Goal: Find specific page/section: Find specific page/section

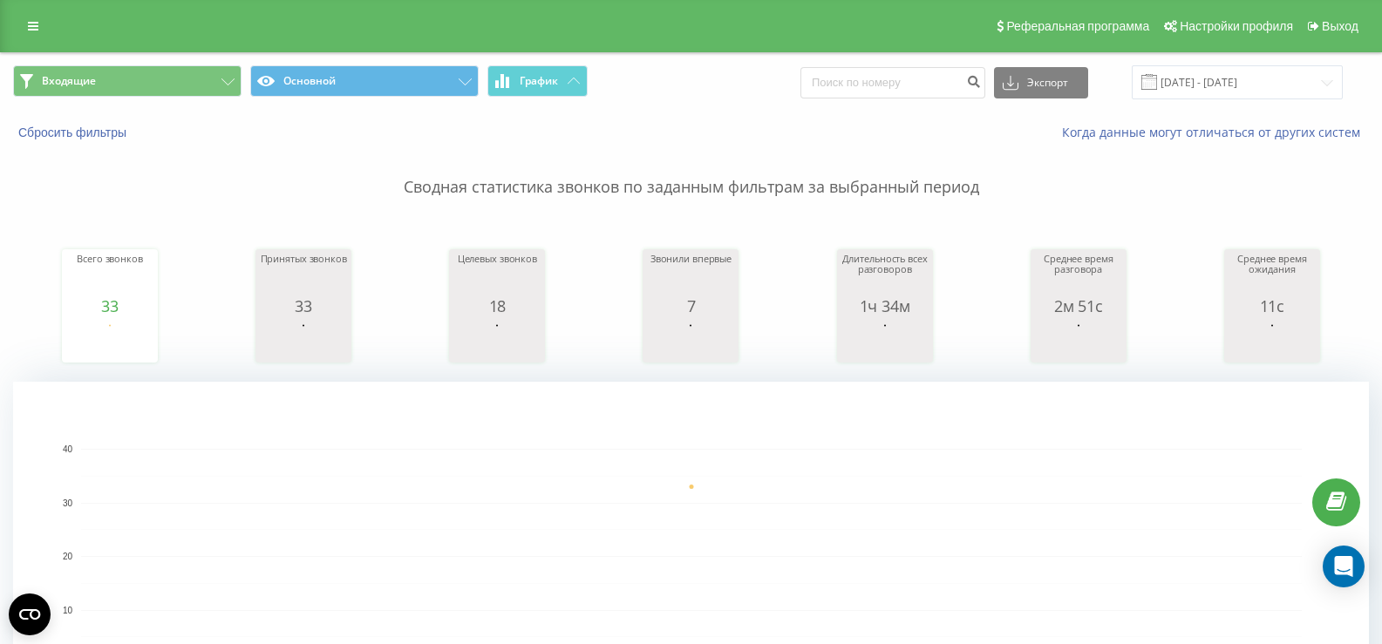
click at [178, 90] on button "Входящие" at bounding box center [127, 80] width 228 height 31
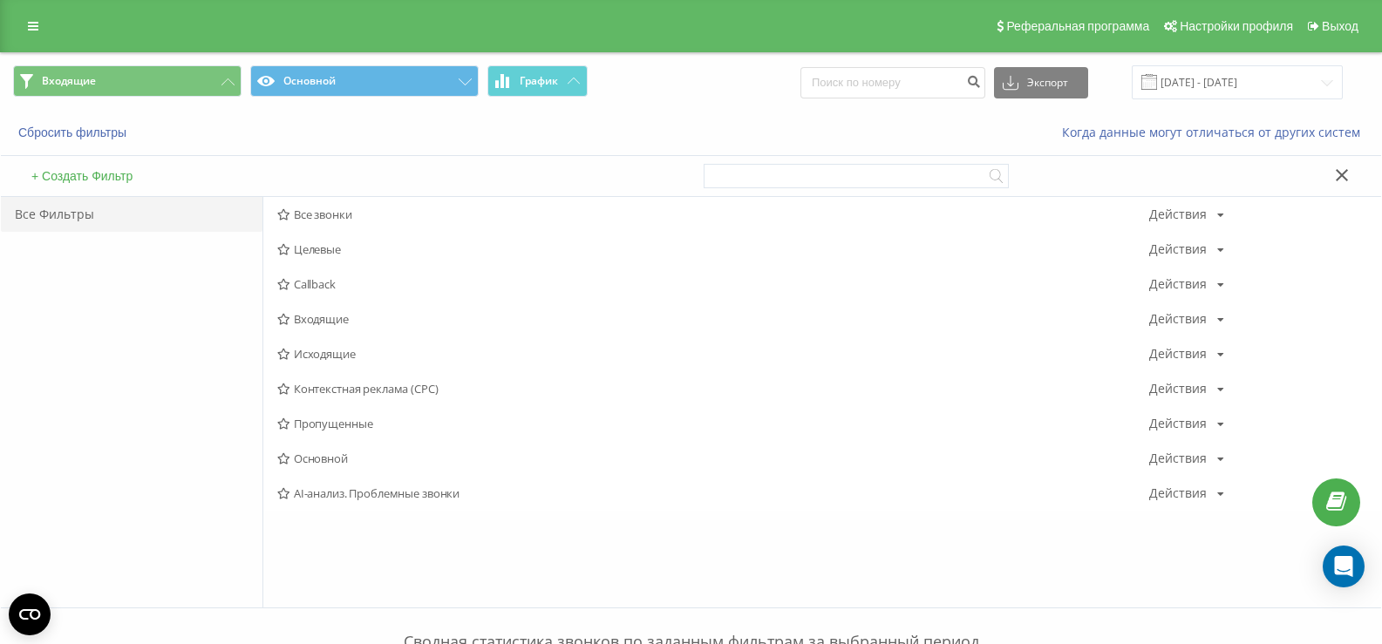
click at [316, 316] on span "Входящие" at bounding box center [713, 319] width 872 height 12
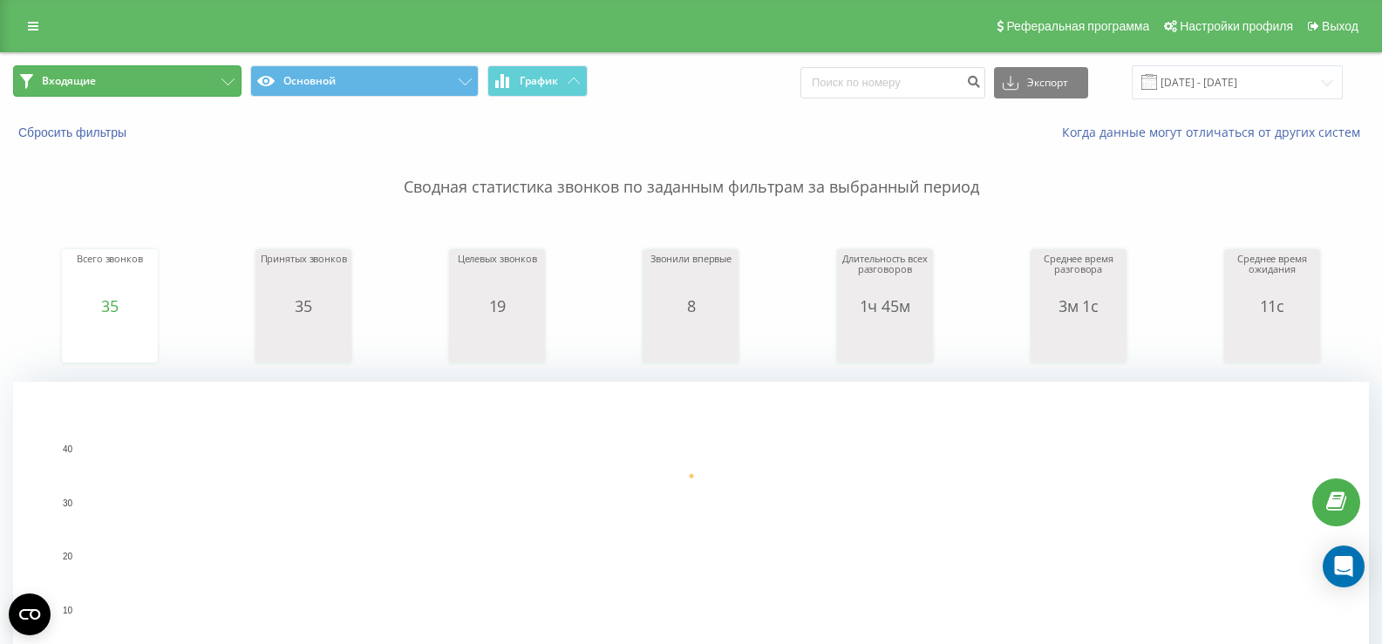
click at [168, 75] on button "Входящие" at bounding box center [127, 80] width 228 height 31
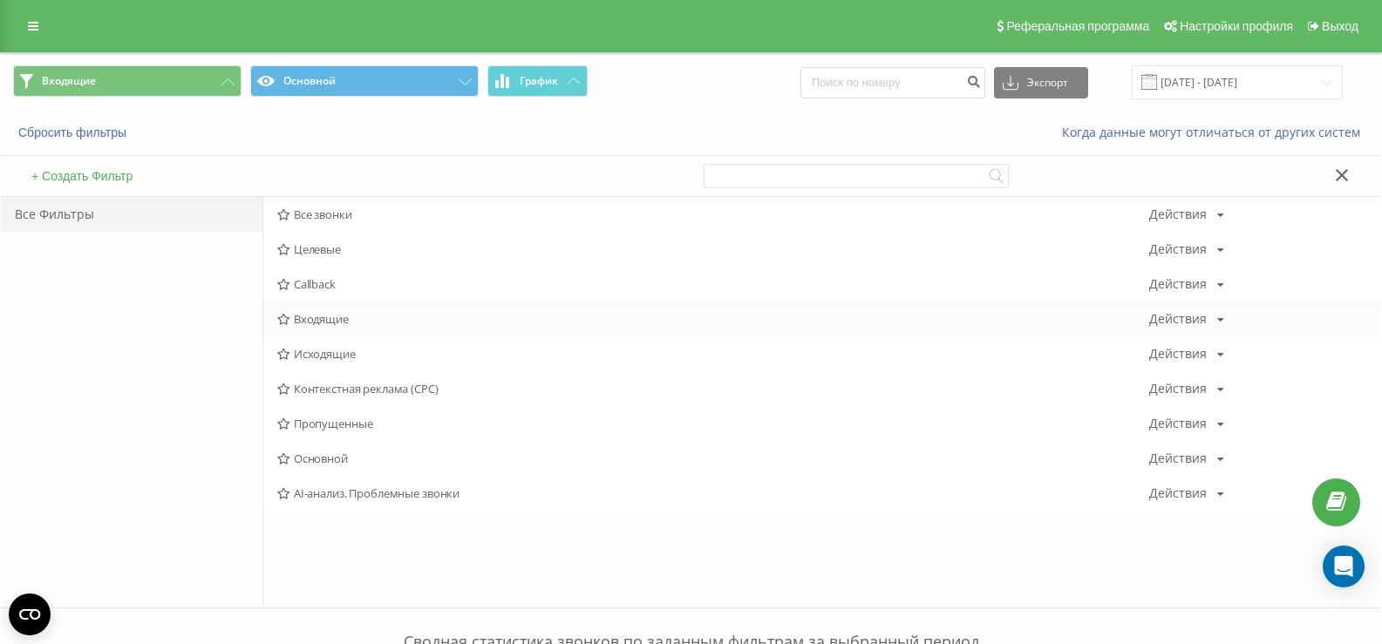
click at [316, 310] on div "Входящие Действия Редактировать Копировать Удалить По умолчанию Поделиться" at bounding box center [822, 319] width 1118 height 35
click at [316, 319] on span "Входящие" at bounding box center [713, 319] width 872 height 12
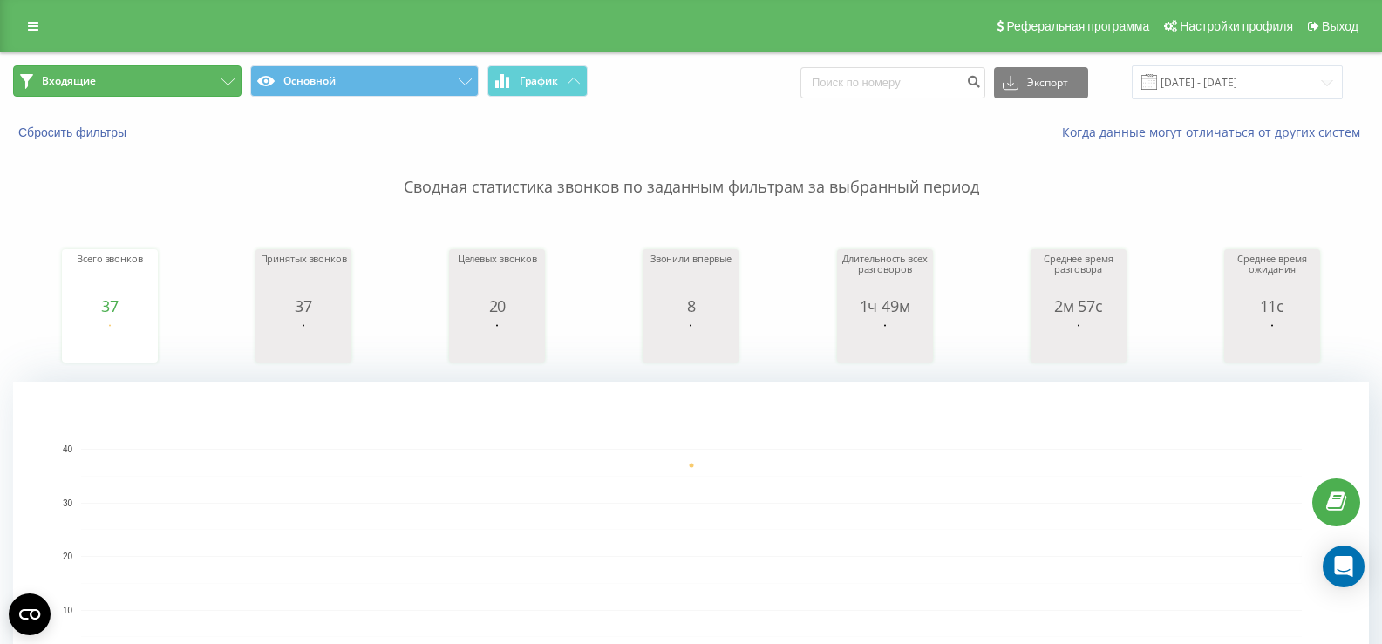
click at [214, 81] on button "Входящие" at bounding box center [127, 80] width 228 height 31
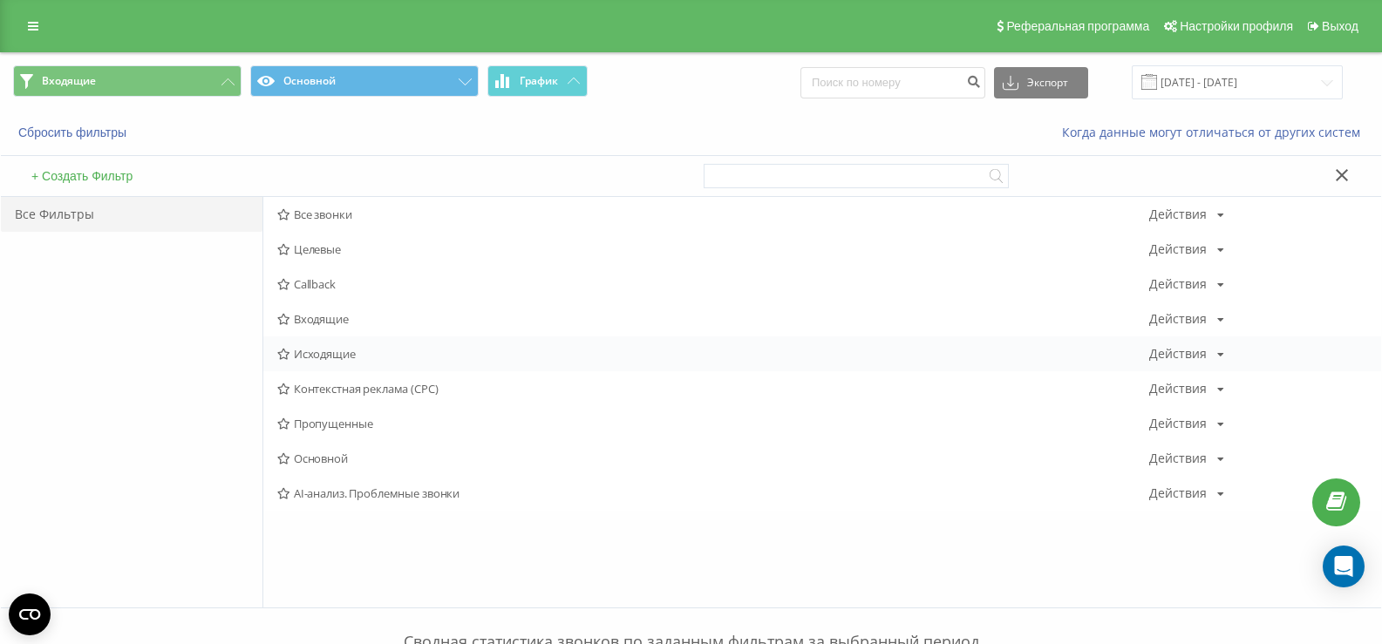
click at [291, 348] on span "Исходящие" at bounding box center [713, 354] width 872 height 12
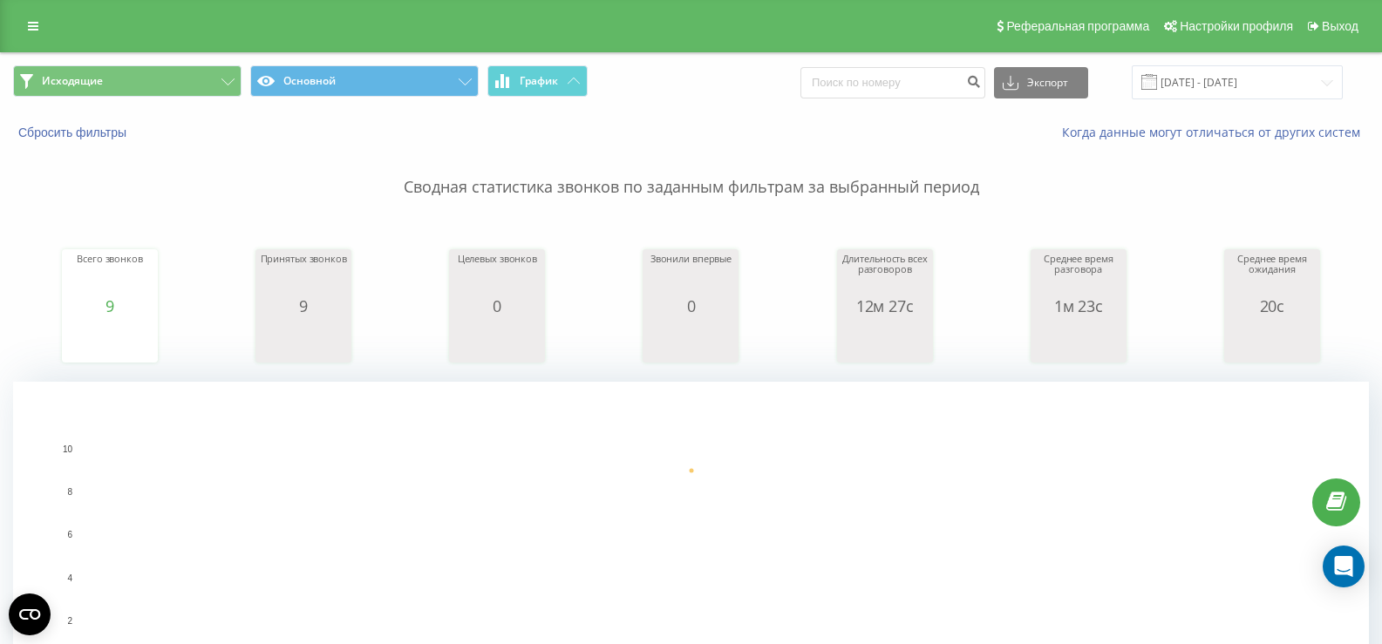
click at [181, 106] on div "Исходящие Основной График Экспорт .csv .xls .xlsx [DATE] - [DATE]" at bounding box center [691, 82] width 1380 height 58
click at [196, 79] on button "Исходящие" at bounding box center [127, 80] width 228 height 31
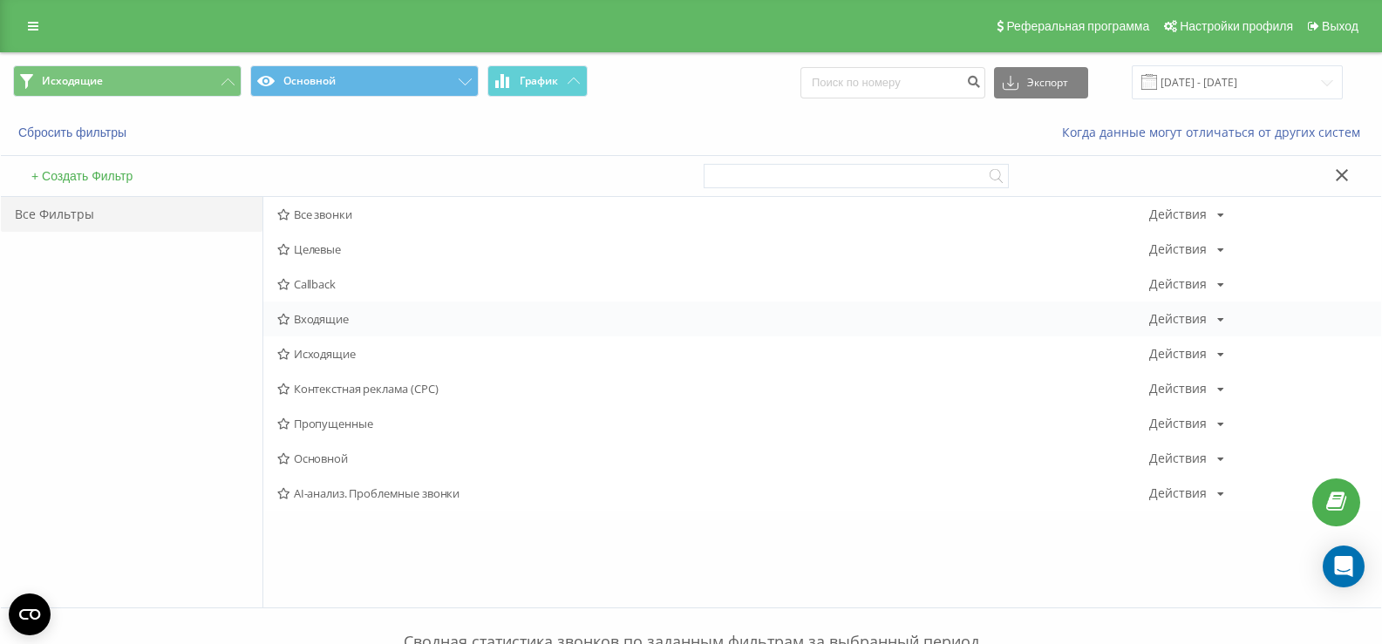
click at [302, 328] on div "Входящие Действия Редактировать Копировать Удалить По умолчанию Поделиться" at bounding box center [822, 319] width 1118 height 35
click at [300, 327] on div "Входящие Действия Редактировать Копировать Удалить По умолчанию Поделиться" at bounding box center [822, 319] width 1118 height 35
click at [389, 335] on div "Входящие Действия Редактировать Копировать Удалить По умолчанию Поделиться" at bounding box center [822, 319] width 1118 height 35
click at [343, 325] on span "Входящие" at bounding box center [713, 319] width 872 height 12
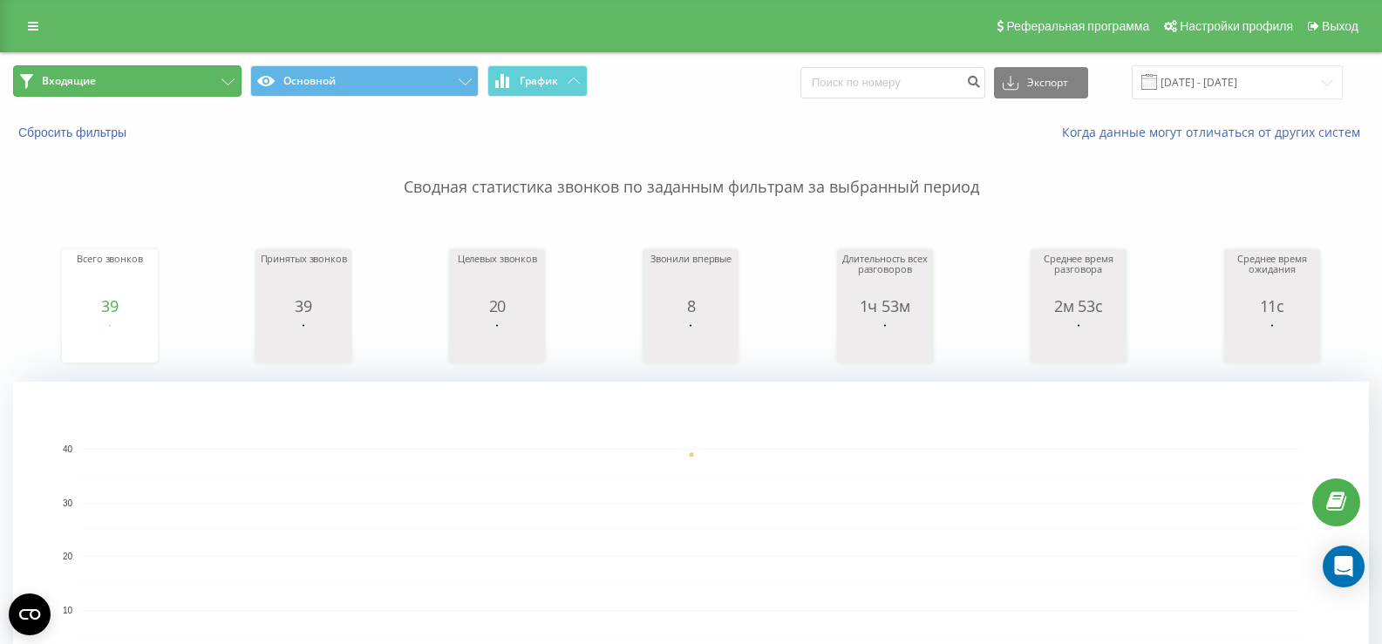
click at [205, 87] on button "Входящие" at bounding box center [127, 80] width 228 height 31
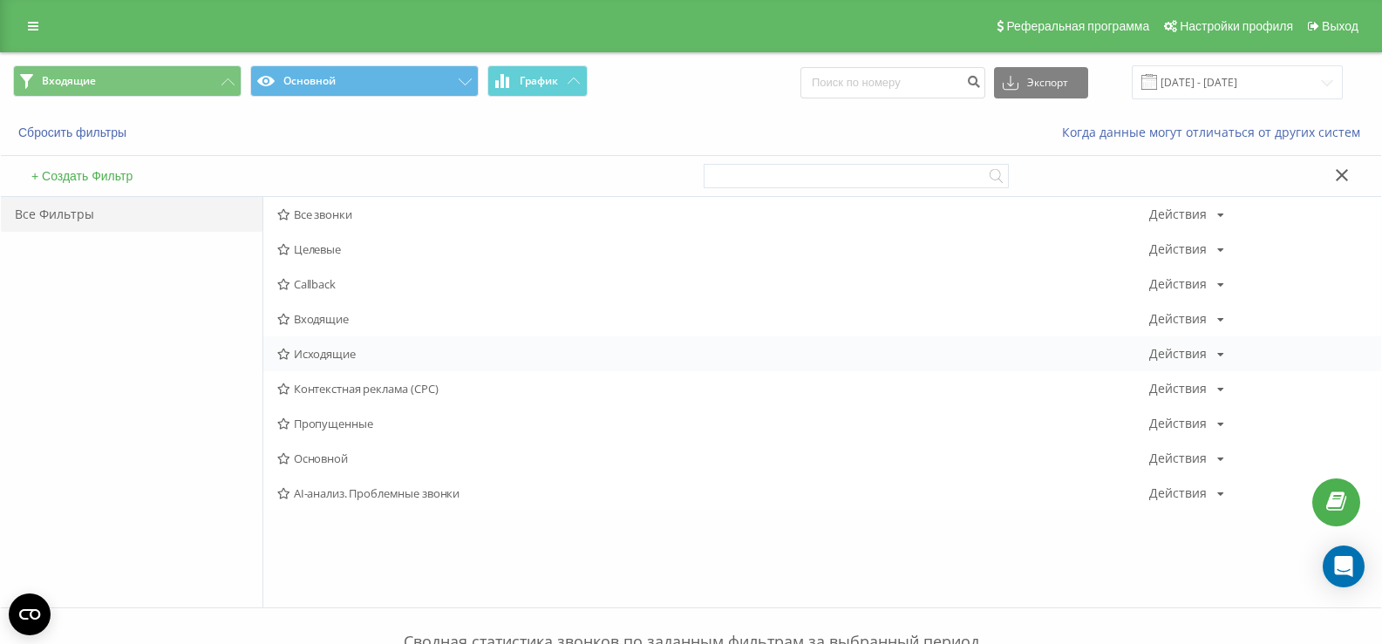
click at [313, 364] on div "Исходящие Действия Редактировать Копировать Удалить По умолчанию Поделиться" at bounding box center [822, 354] width 1118 height 35
click at [312, 349] on span "Исходящие" at bounding box center [713, 354] width 872 height 12
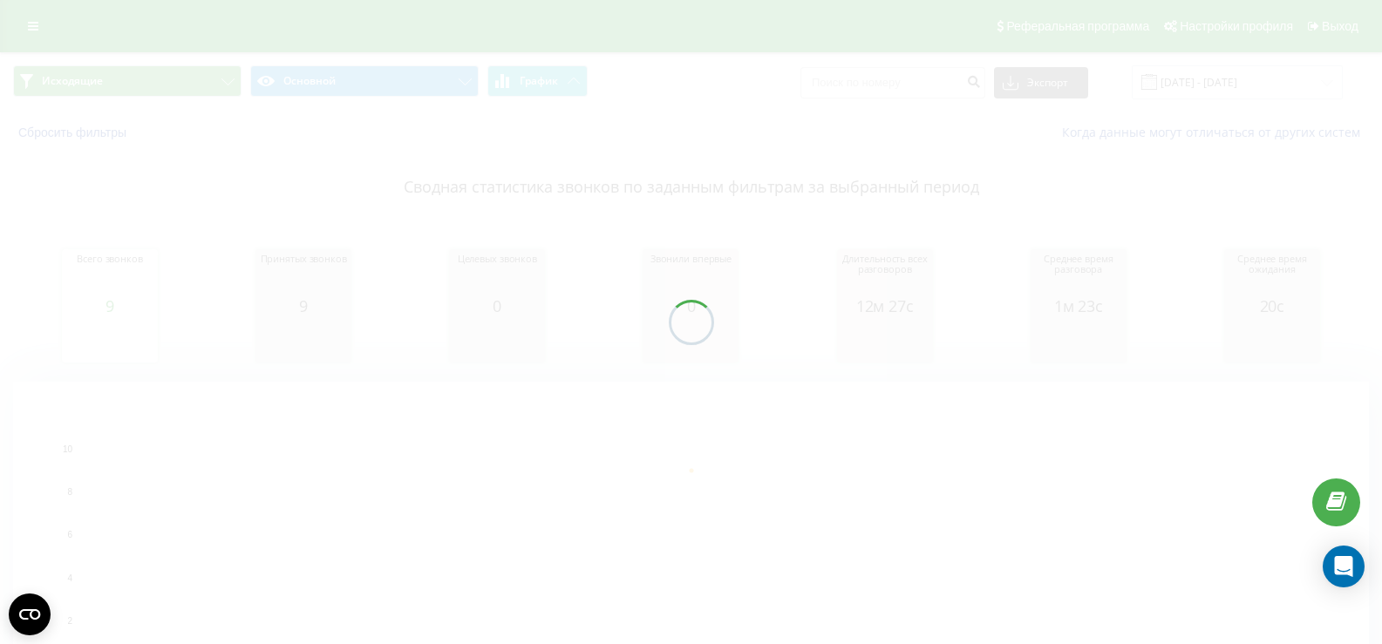
click at [181, 93] on div at bounding box center [691, 322] width 1382 height 644
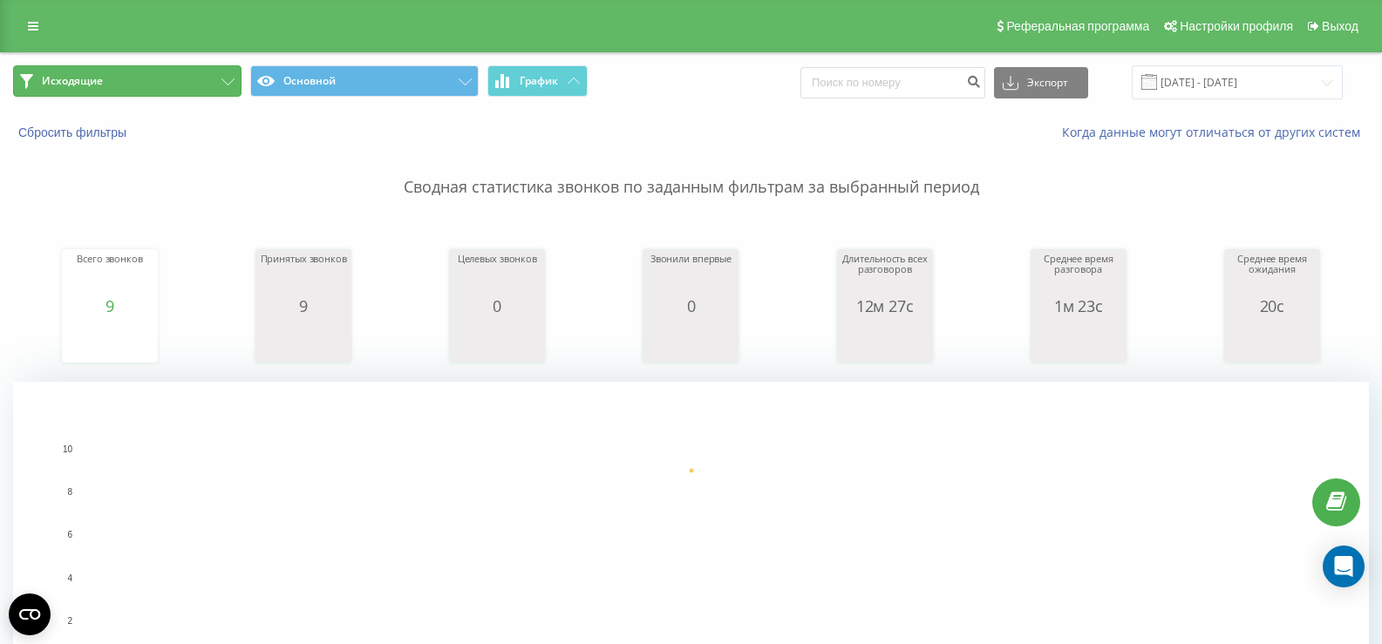
click at [214, 94] on button "Исходящие" at bounding box center [127, 80] width 228 height 31
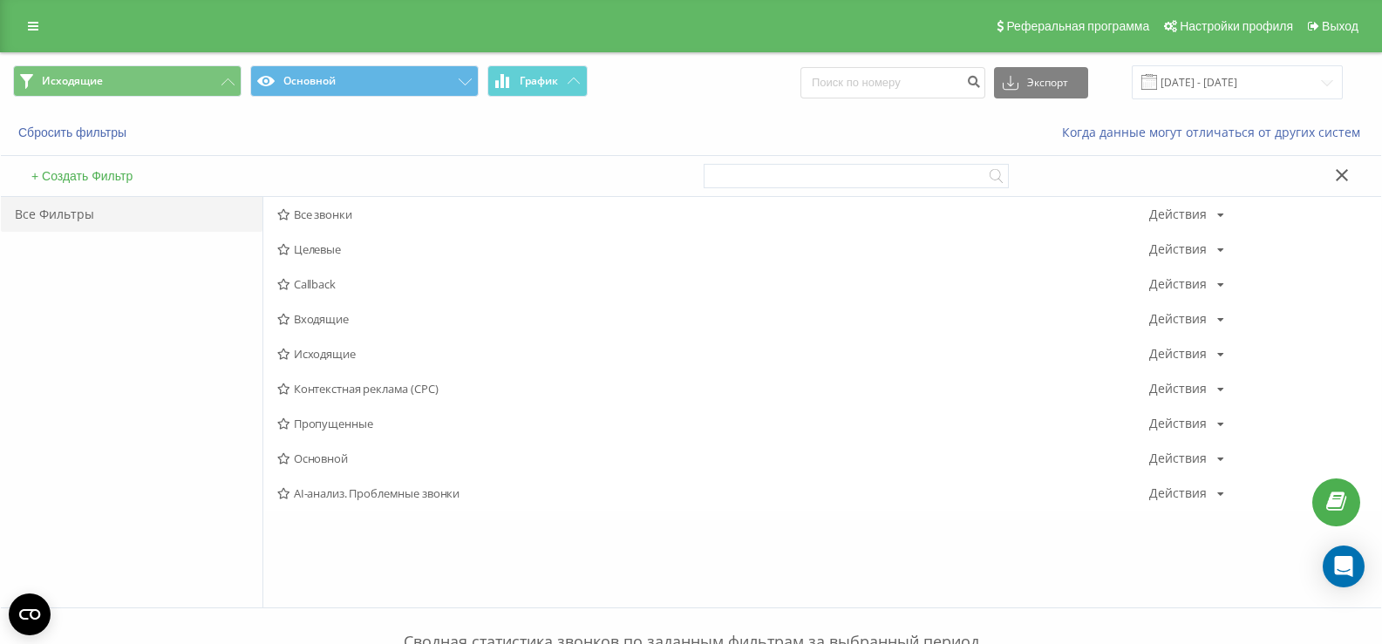
click at [331, 322] on span "Входящие" at bounding box center [713, 319] width 872 height 12
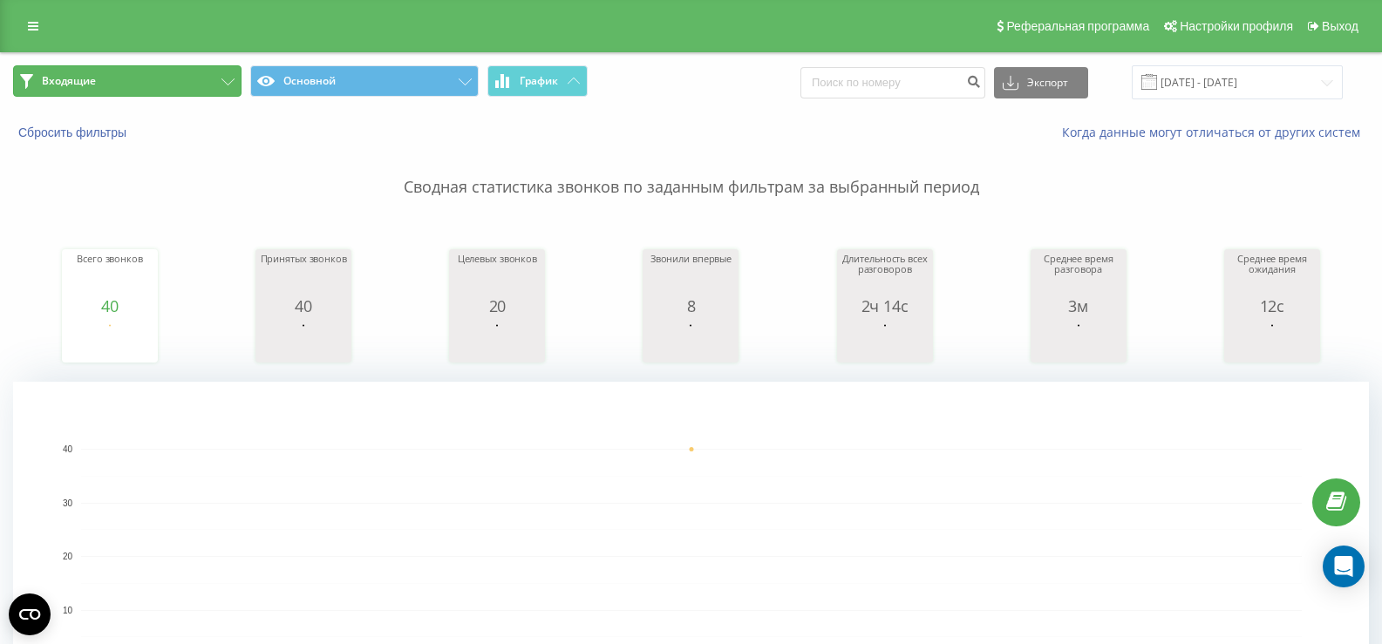
click at [234, 81] on icon at bounding box center [228, 81] width 13 height 7
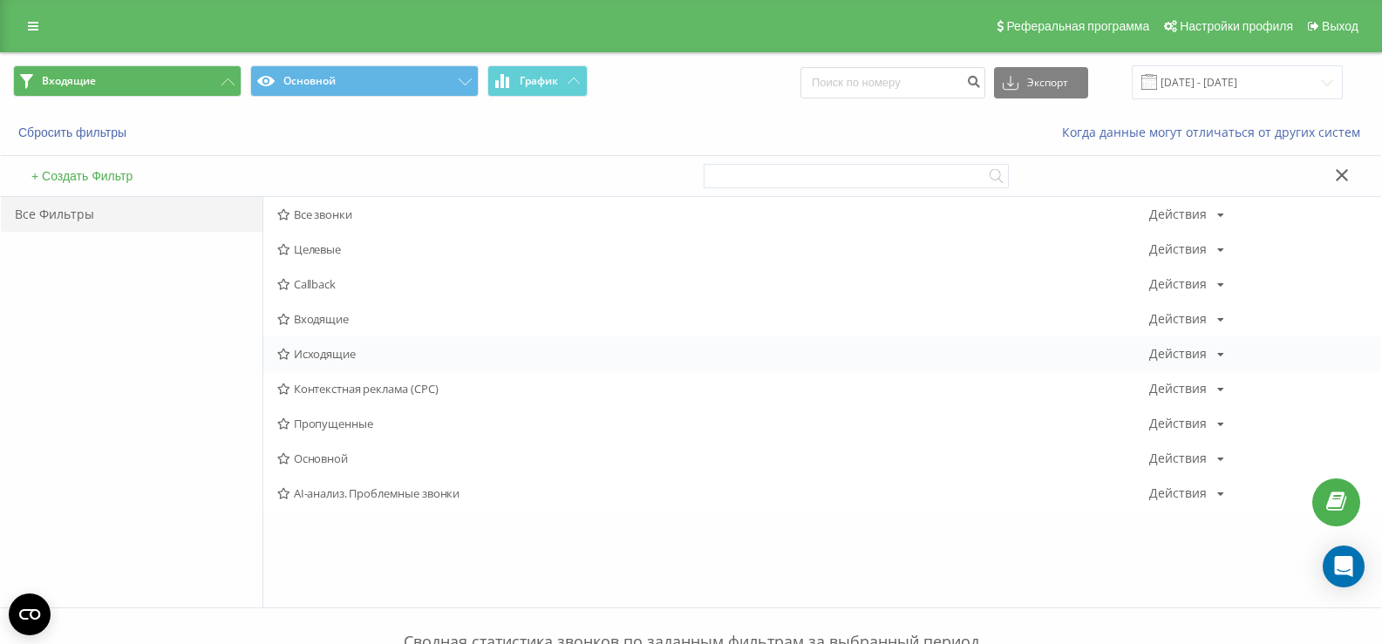
click at [309, 355] on span "Исходящие" at bounding box center [713, 354] width 872 height 12
